Goal: Task Accomplishment & Management: Complete application form

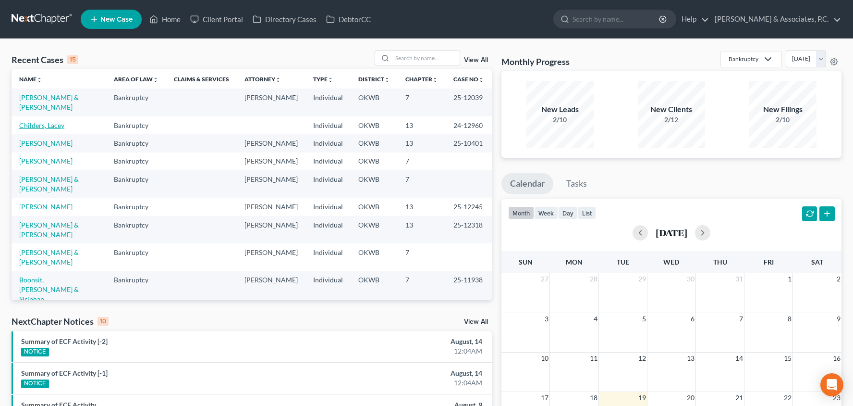
click at [47, 121] on link "Childers, Lacey" at bounding box center [41, 125] width 45 height 8
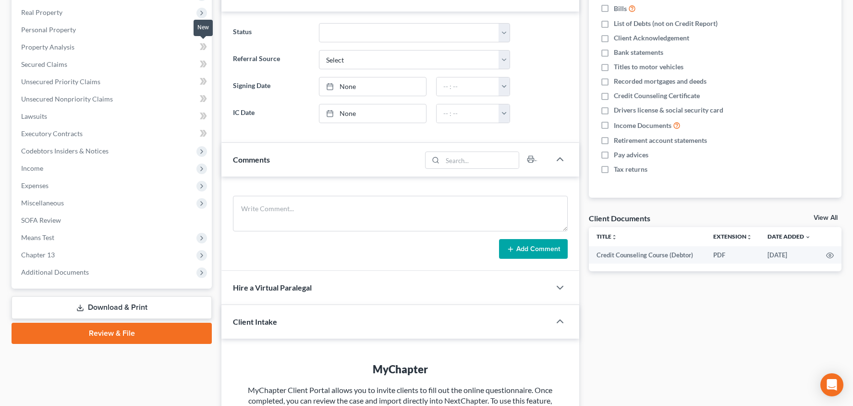
scroll to position [112, 0]
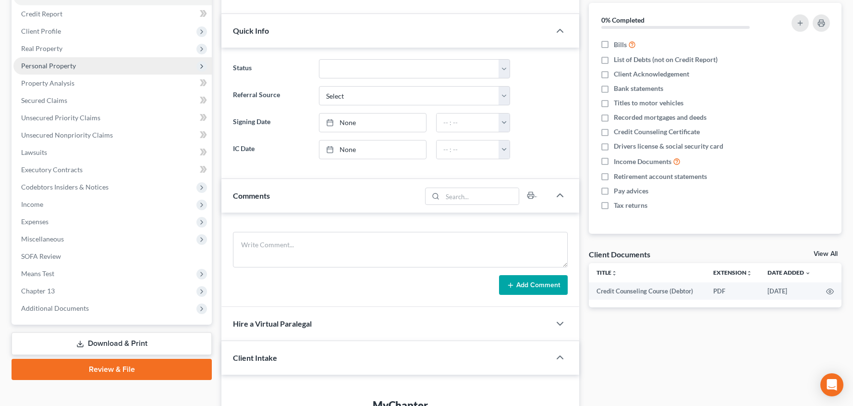
click at [98, 69] on span "Personal Property" at bounding box center [112, 65] width 198 height 17
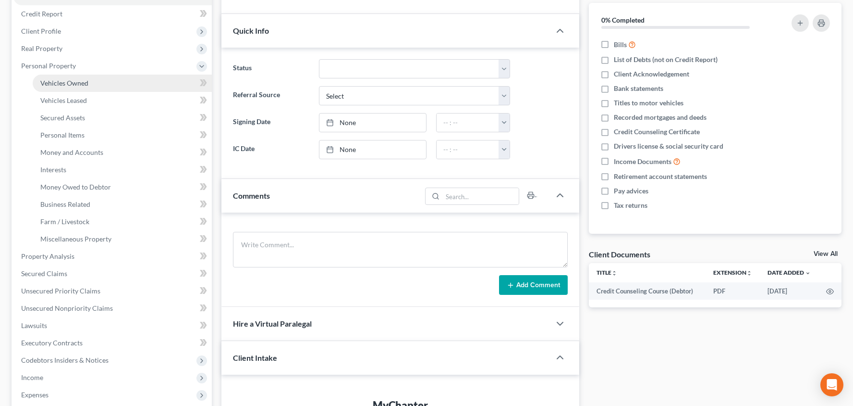
click at [106, 84] on link "Vehicles Owned" at bounding box center [122, 82] width 179 height 17
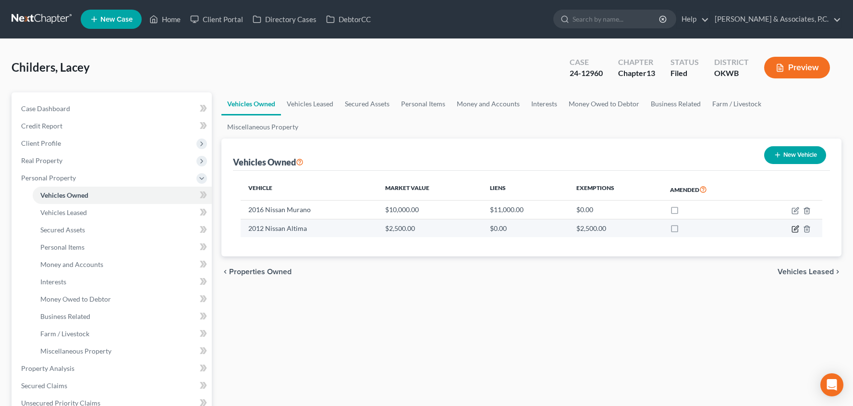
click at [798, 228] on icon "button" at bounding box center [796, 229] width 8 height 8
select select "0"
select select "14"
select select "3"
select select "0"
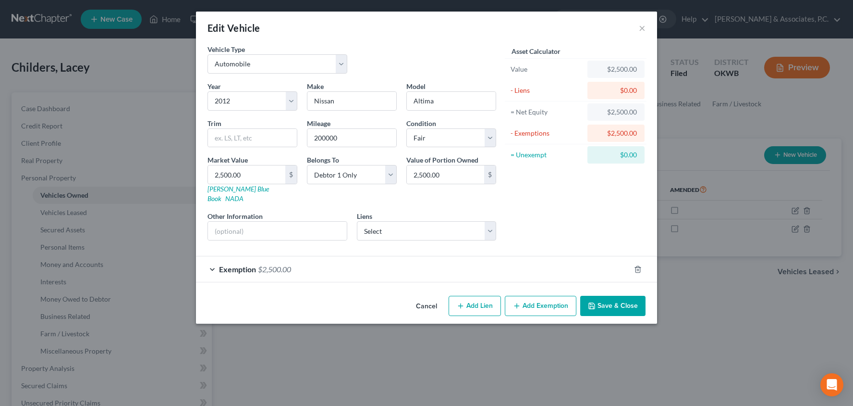
drag, startPoint x: 639, startPoint y: 259, endPoint x: 636, endPoint y: 266, distance: 7.3
click at [639, 269] on line "button" at bounding box center [639, 270] width 0 height 2
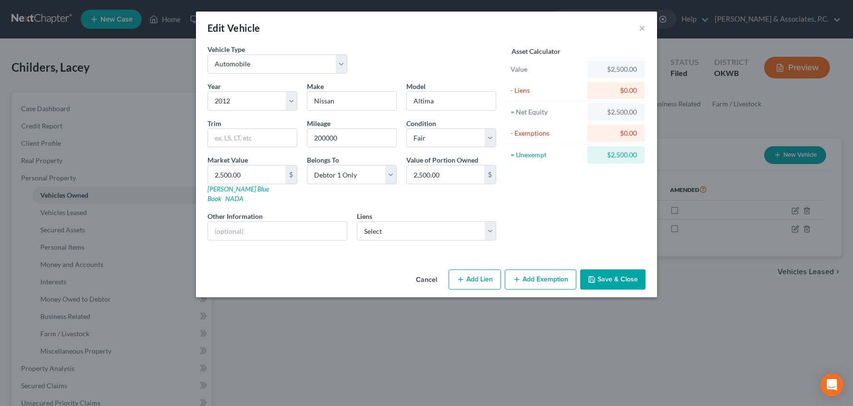
click at [615, 276] on button "Save & Close" at bounding box center [612, 279] width 65 height 20
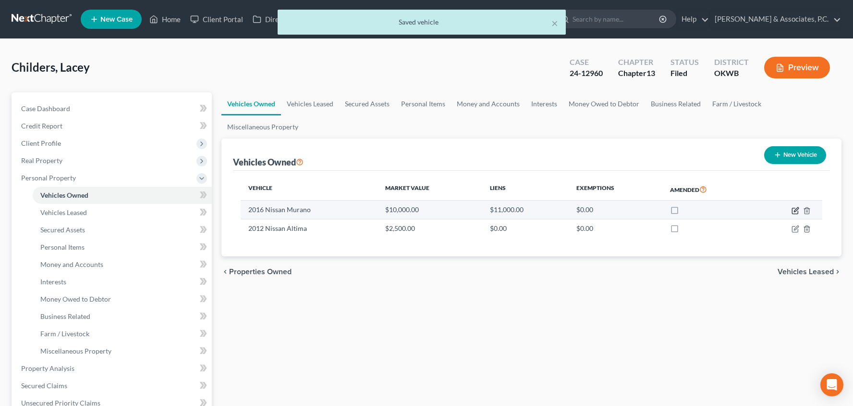
click at [797, 211] on icon "button" at bounding box center [796, 211] width 8 height 8
select select "0"
select select "10"
select select "2"
select select "0"
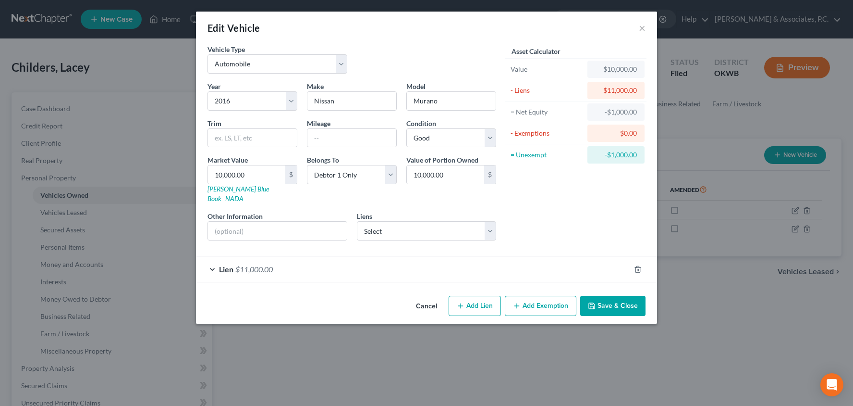
click at [377, 256] on div "Lien $11,000.00" at bounding box center [413, 268] width 434 height 25
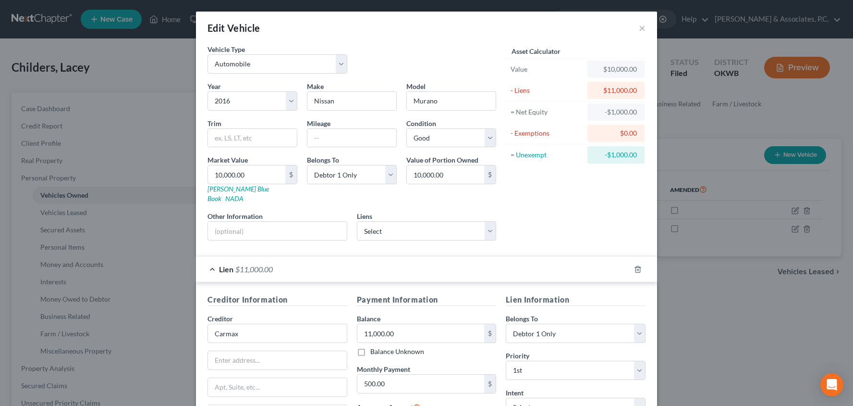
scroll to position [115, 0]
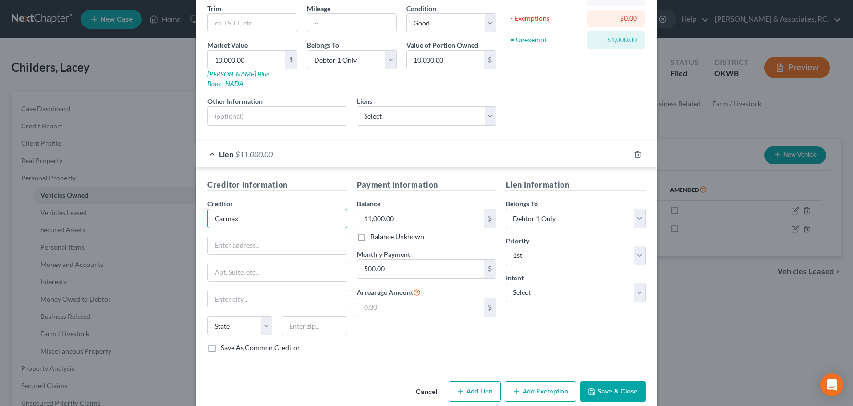
click at [320, 211] on input "Carmax" at bounding box center [278, 218] width 140 height 19
type input "Dealership"
click at [251, 209] on input "Dealership" at bounding box center [278, 218] width 140 height 19
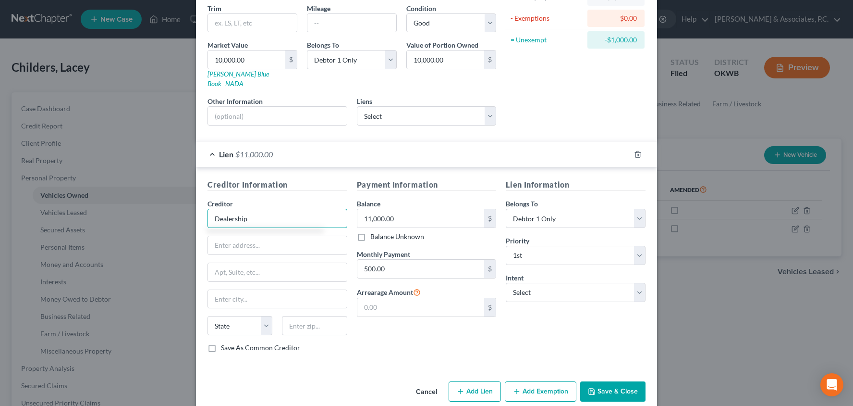
click at [251, 209] on input "Dealership" at bounding box center [278, 218] width 140 height 19
type input "[PERSON_NAME]"
click at [429, 210] on input "11,000.00" at bounding box center [420, 218] width 127 height 18
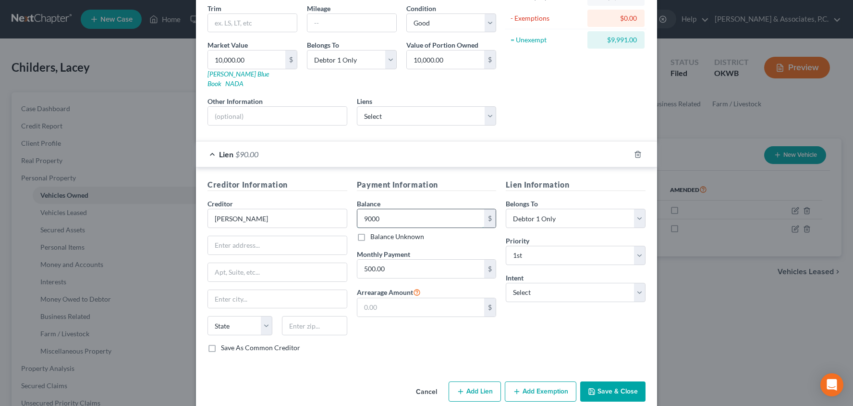
type input "9,000"
click at [543, 381] on button "Add Exemption" at bounding box center [541, 391] width 72 height 20
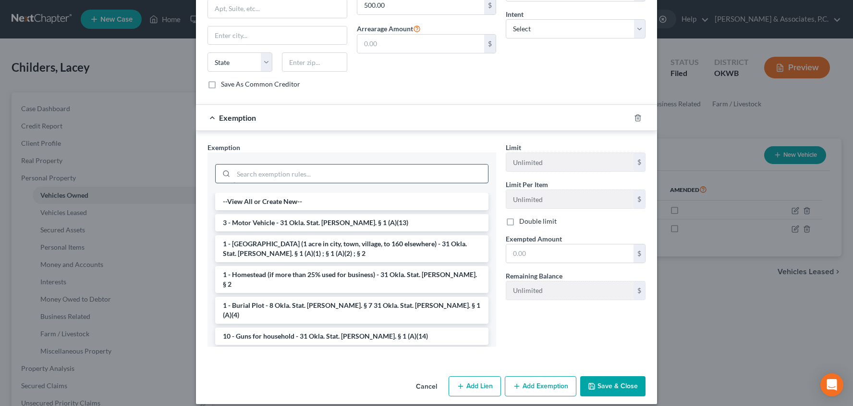
scroll to position [378, 0]
click at [357, 214] on li "3 - Motor Vehicle - 31 Okla. Stat. [PERSON_NAME]. § 1 (A)(13)" at bounding box center [351, 222] width 273 height 17
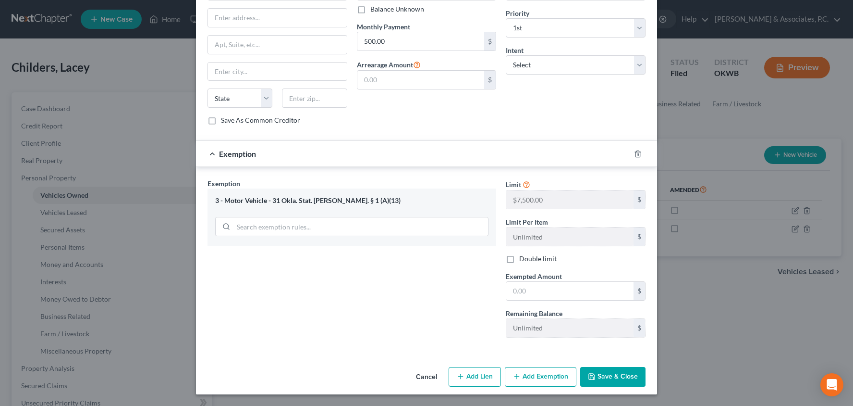
scroll to position [332, 0]
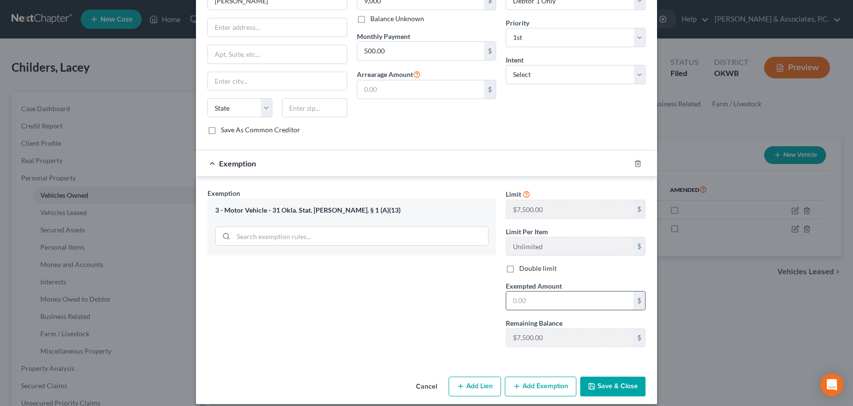
click at [566, 294] on input "text" at bounding box center [569, 300] width 127 height 18
type input "1,000"
click at [605, 376] on button "Save & Close" at bounding box center [612, 386] width 65 height 20
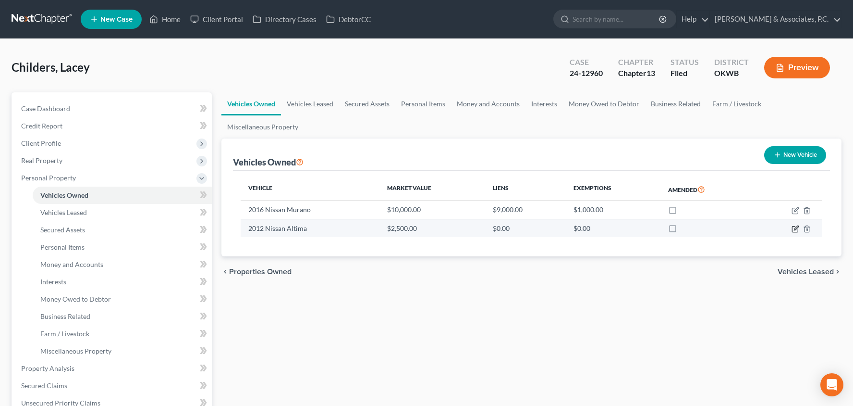
click at [793, 226] on icon "button" at bounding box center [795, 229] width 6 height 6
select select "0"
select select "14"
select select "3"
select select "0"
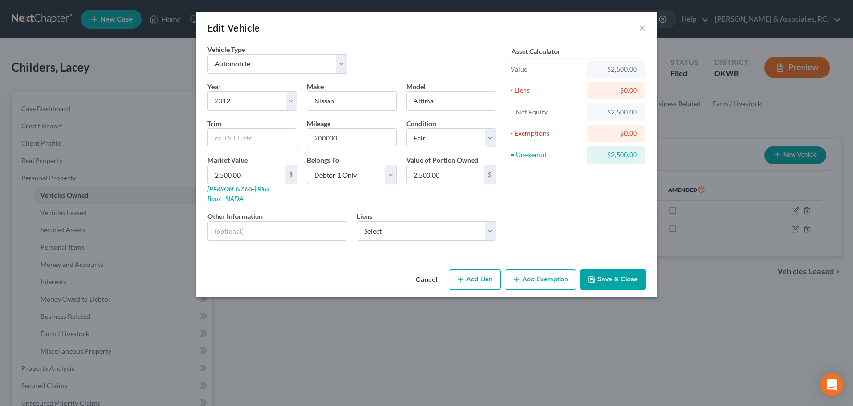
click at [243, 187] on link "[PERSON_NAME] Blue Book" at bounding box center [239, 194] width 62 height 18
click at [603, 269] on button "Save & Close" at bounding box center [612, 279] width 65 height 20
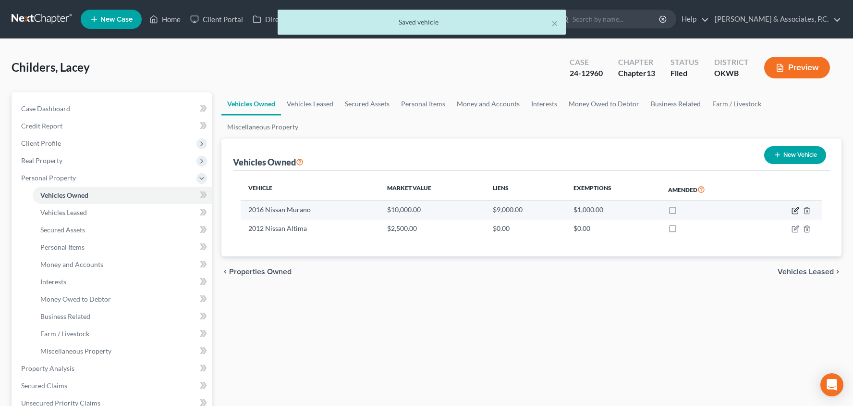
click at [797, 209] on icon "button" at bounding box center [796, 211] width 8 height 8
select select "0"
select select "10"
select select "2"
select select "0"
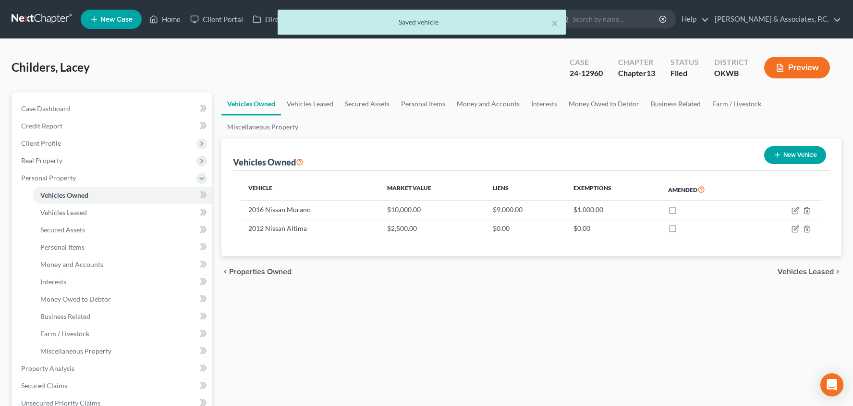
select select "0"
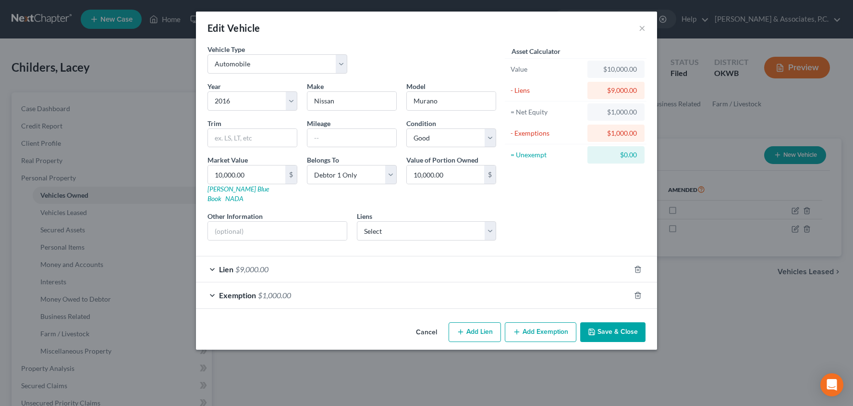
click at [414, 260] on div "Lien $9,000.00" at bounding box center [413, 268] width 434 height 25
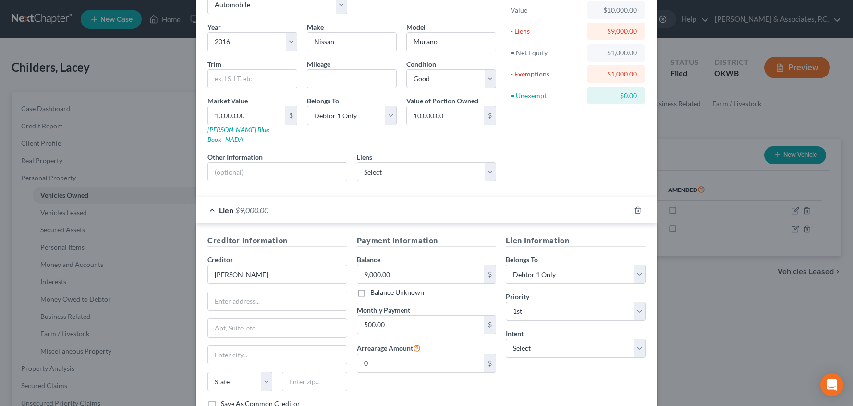
scroll to position [88, 0]
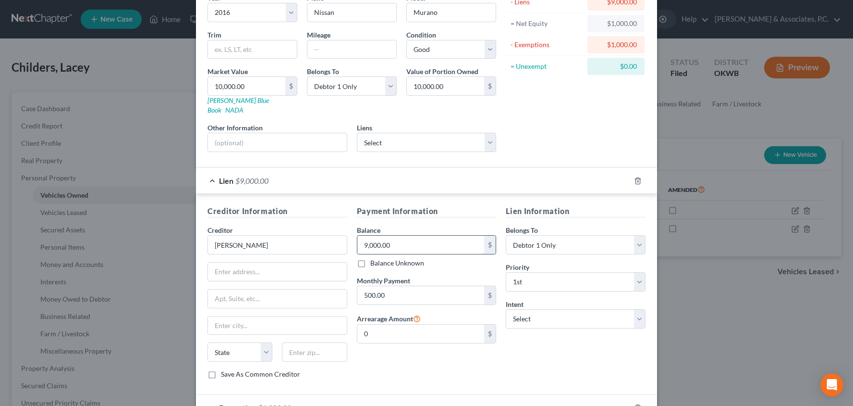
click at [400, 235] on input "9,000.00" at bounding box center [420, 244] width 127 height 18
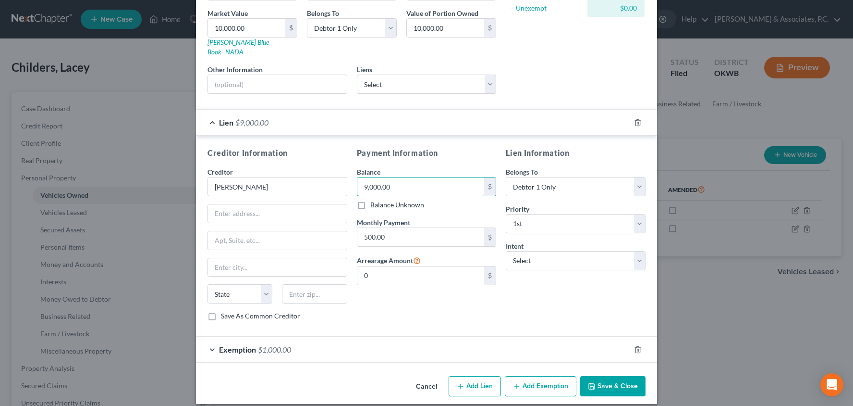
scroll to position [146, 0]
click at [626, 385] on button "Save & Close" at bounding box center [612, 386] width 65 height 20
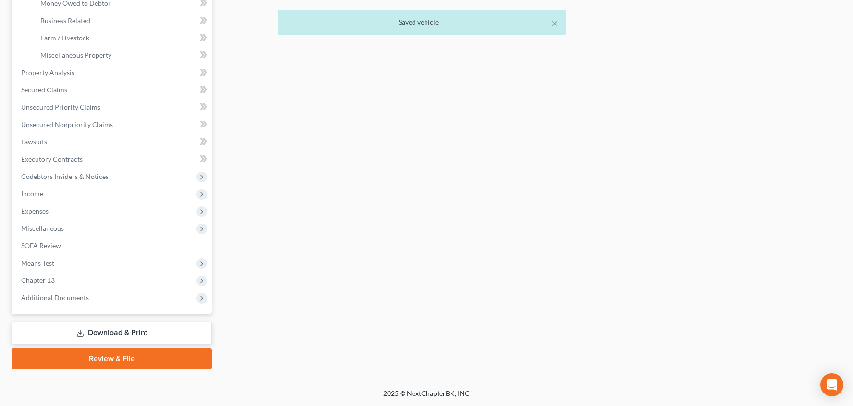
click at [173, 338] on link "Download & Print" at bounding box center [112, 332] width 200 height 23
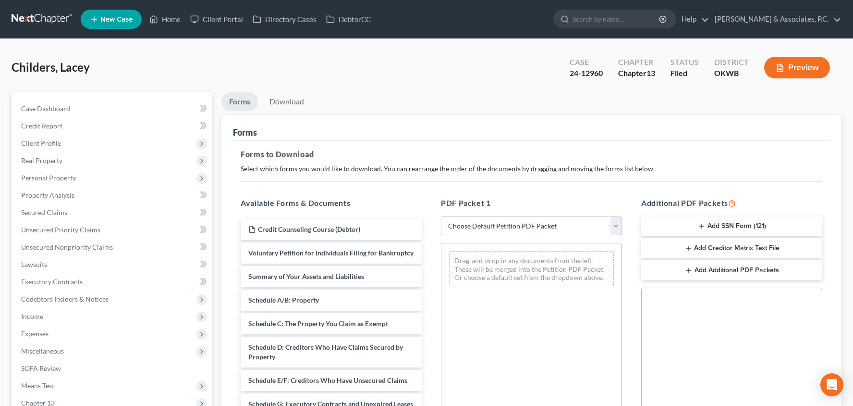
select select "2"
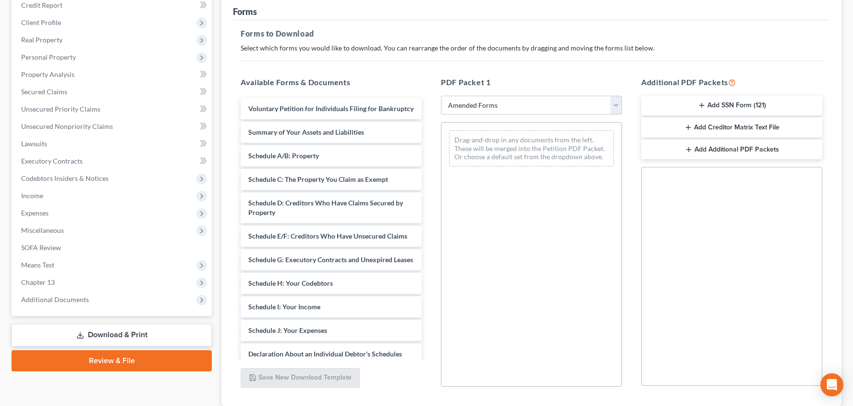
scroll to position [144, 0]
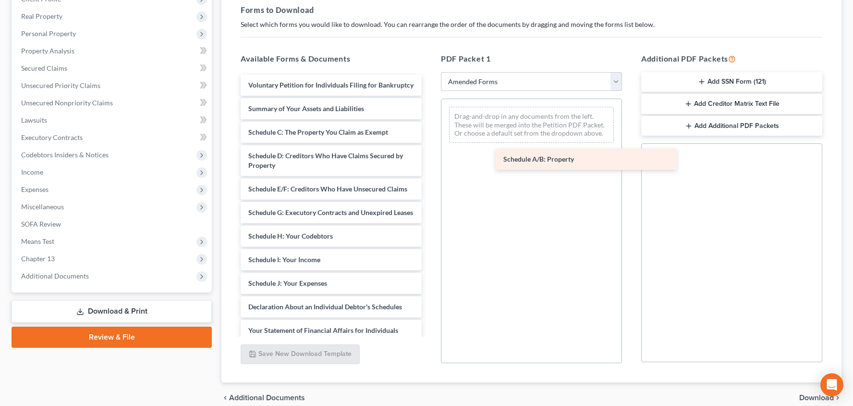
drag, startPoint x: 295, startPoint y: 130, endPoint x: 550, endPoint y: 158, distance: 256.6
click at [430, 158] on div "Schedule A/B: Property Voluntary Petition for Individuals Filing for Bankruptcy…" at bounding box center [331, 287] width 197 height 427
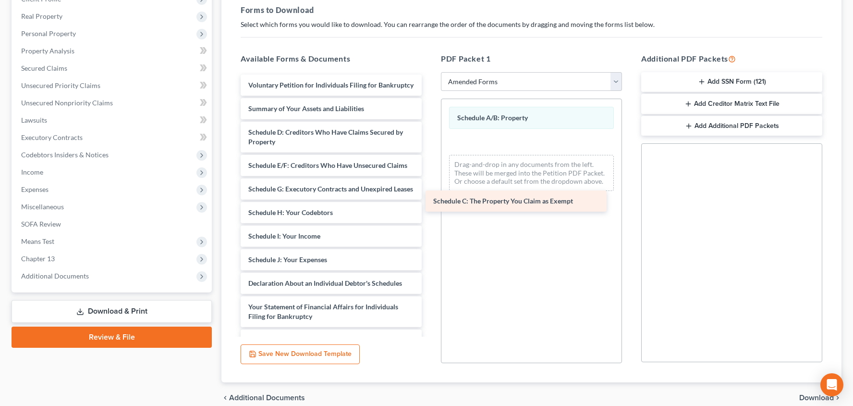
drag, startPoint x: 311, startPoint y: 130, endPoint x: 496, endPoint y: 199, distance: 197.5
click at [430, 199] on div "Schedule C: The Property You Claim as Exempt Voluntary Petition for Individuals…" at bounding box center [331, 275] width 197 height 403
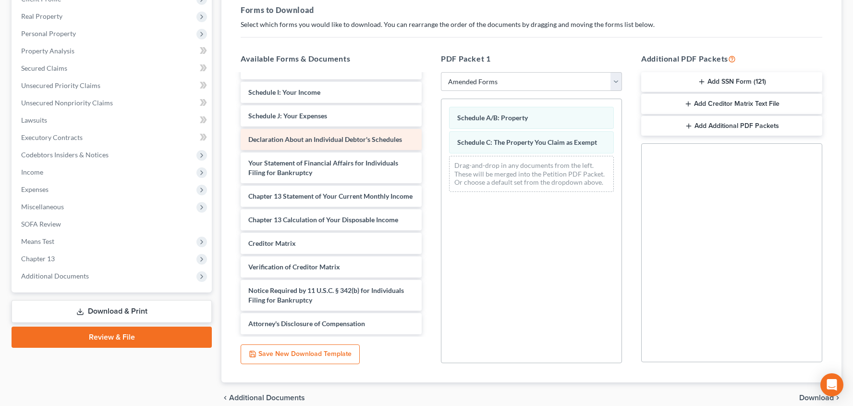
scroll to position [120, 0]
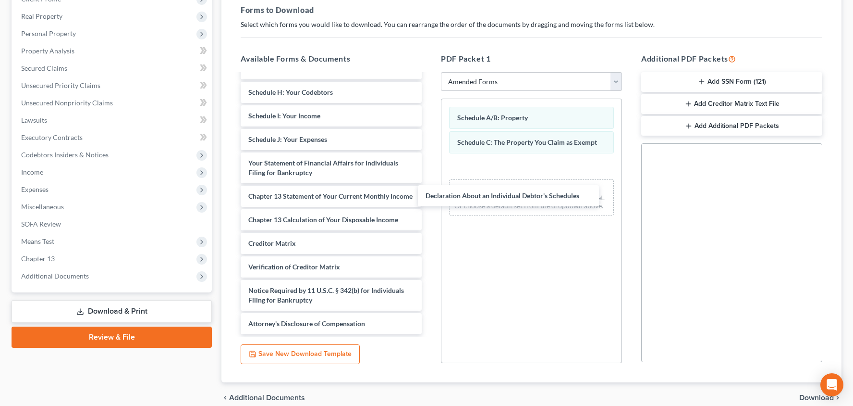
drag, startPoint x: 334, startPoint y: 134, endPoint x: 514, endPoint y: 192, distance: 188.9
click at [430, 191] on div "Declaration About an Individual Debtor's Schedules Voluntary Petition for Indiv…" at bounding box center [331, 144] width 197 height 380
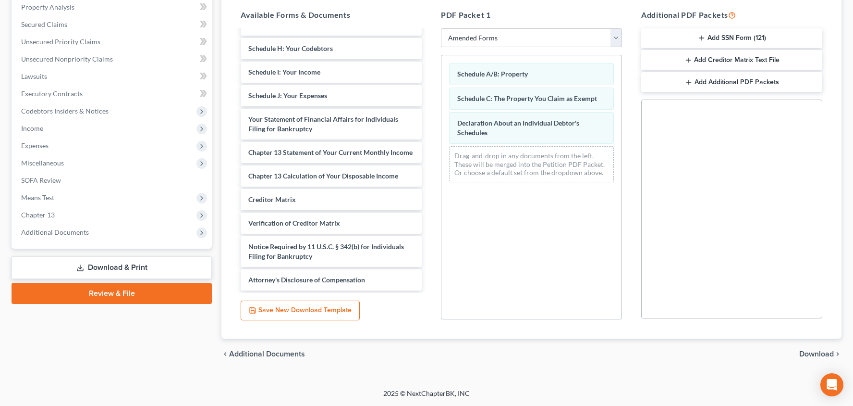
scroll to position [188, 0]
click at [806, 350] on span "Download" at bounding box center [817, 354] width 35 height 8
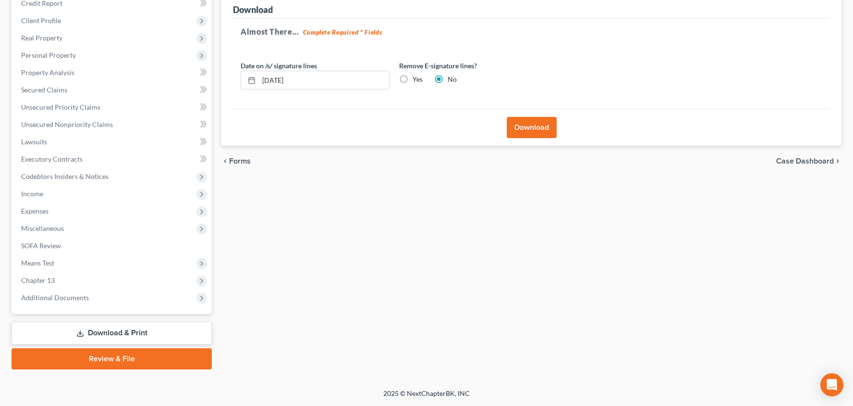
scroll to position [123, 0]
click at [413, 78] on label "Yes" at bounding box center [418, 79] width 10 height 10
click at [417, 78] on input "Yes" at bounding box center [420, 77] width 6 height 6
radio input "true"
radio input "false"
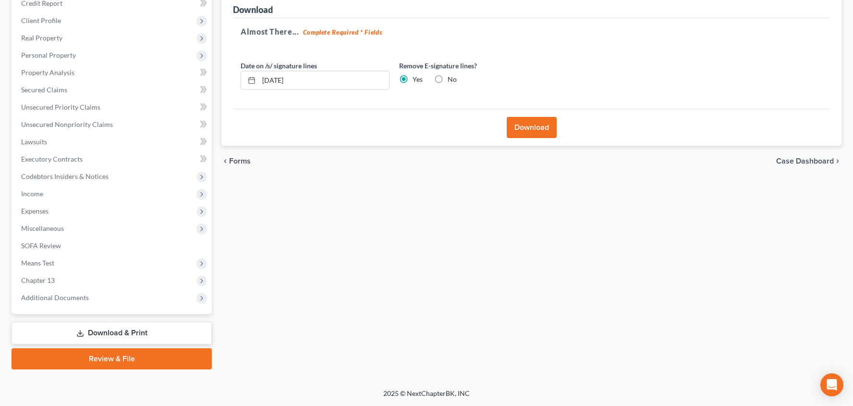
click at [529, 127] on button "Download" at bounding box center [532, 127] width 50 height 21
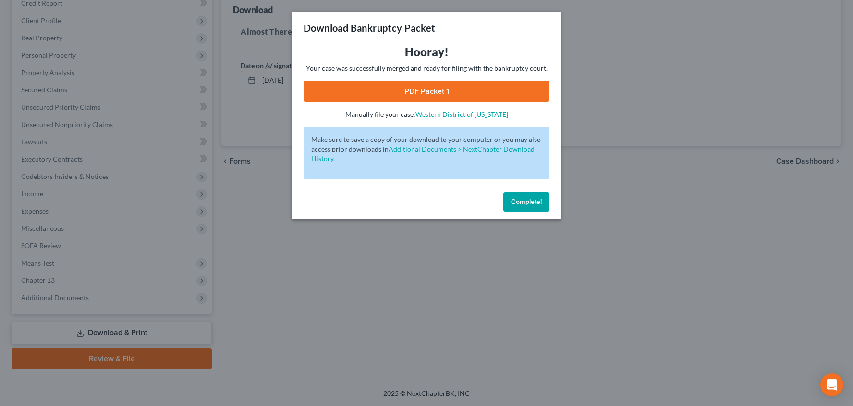
click at [436, 94] on link "PDF Packet 1" at bounding box center [427, 91] width 246 height 21
click at [265, 311] on div "Download Bankruptcy Packet Hooray! Your case was successfully merged and ready …" at bounding box center [426, 203] width 853 height 406
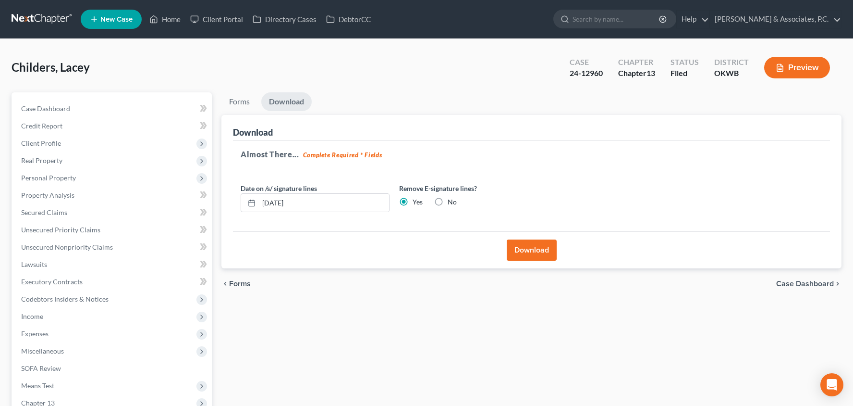
scroll to position [0, 0]
click at [182, 15] on link "Home" at bounding box center [165, 19] width 41 height 17
click at [179, 18] on link "Home" at bounding box center [165, 19] width 41 height 17
